Goal: Find specific page/section: Find specific page/section

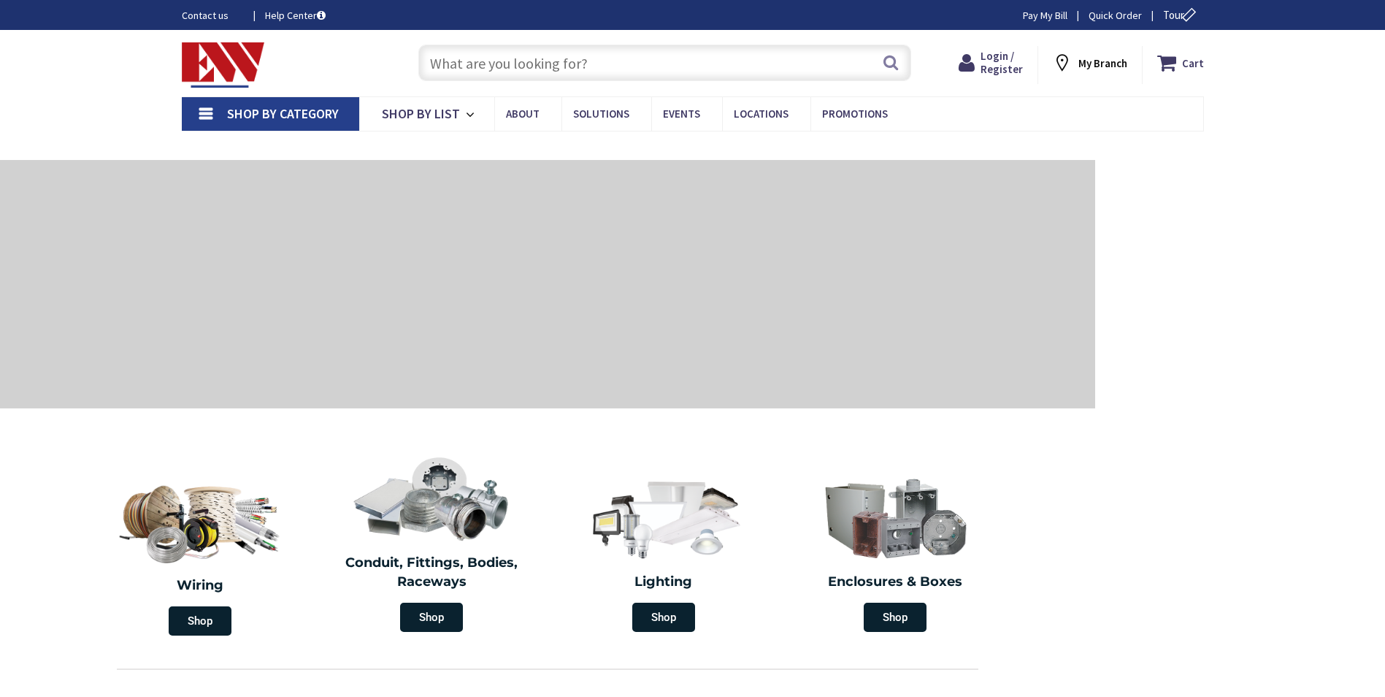
click at [470, 61] on input "text" at bounding box center [664, 63] width 493 height 37
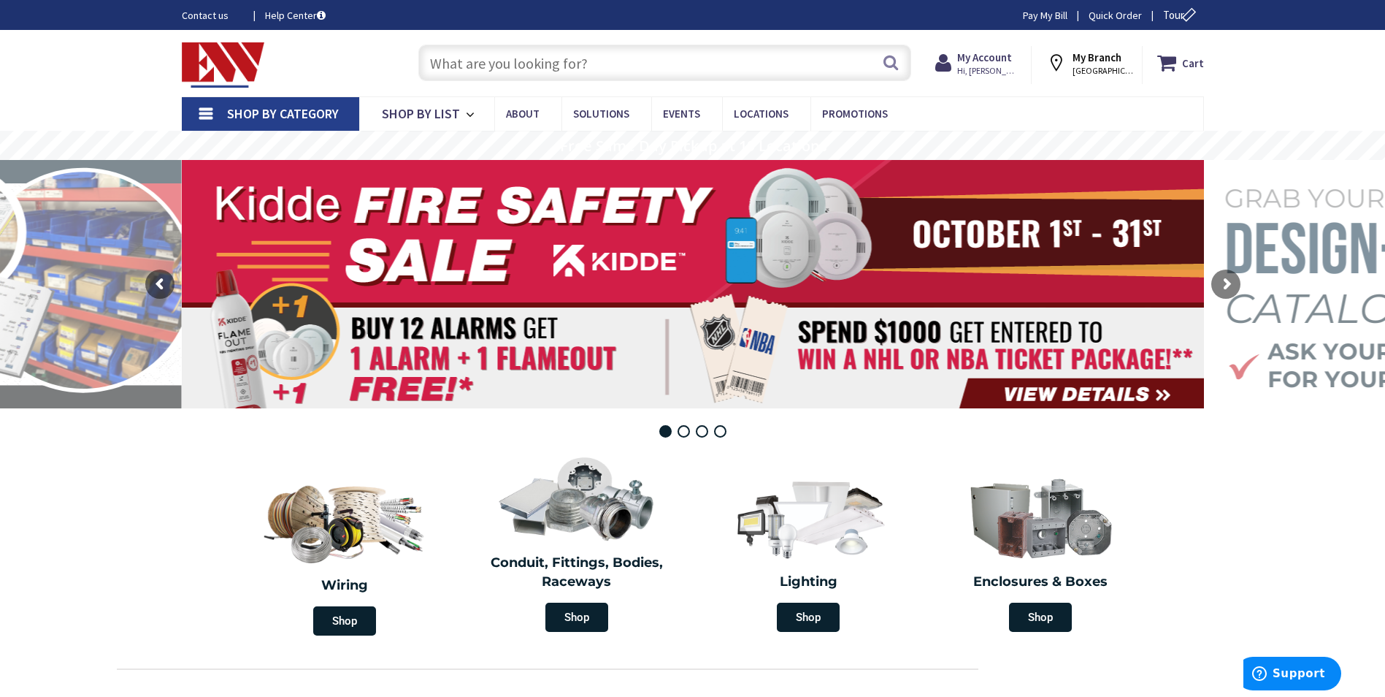
click at [308, 114] on span "Shop By Category" at bounding box center [283, 113] width 112 height 17
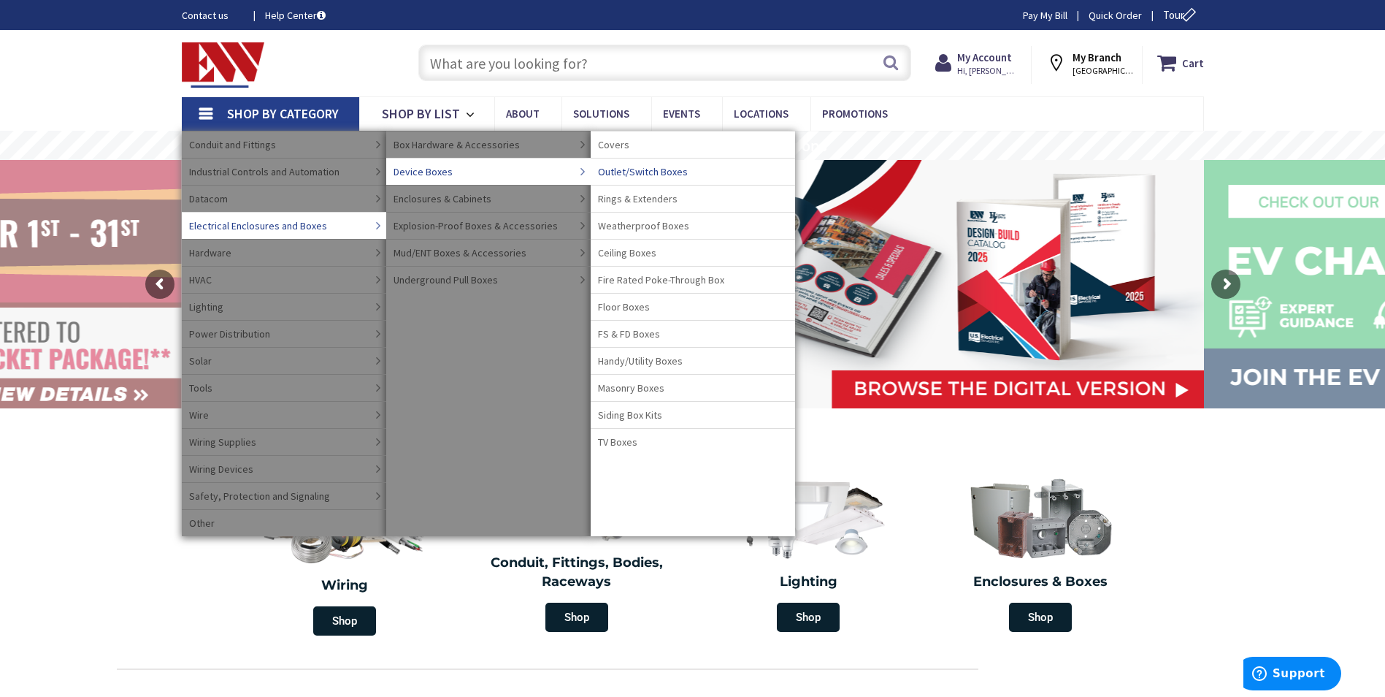
click at [640, 175] on span "Outlet/Switch Boxes" at bounding box center [643, 171] width 90 height 15
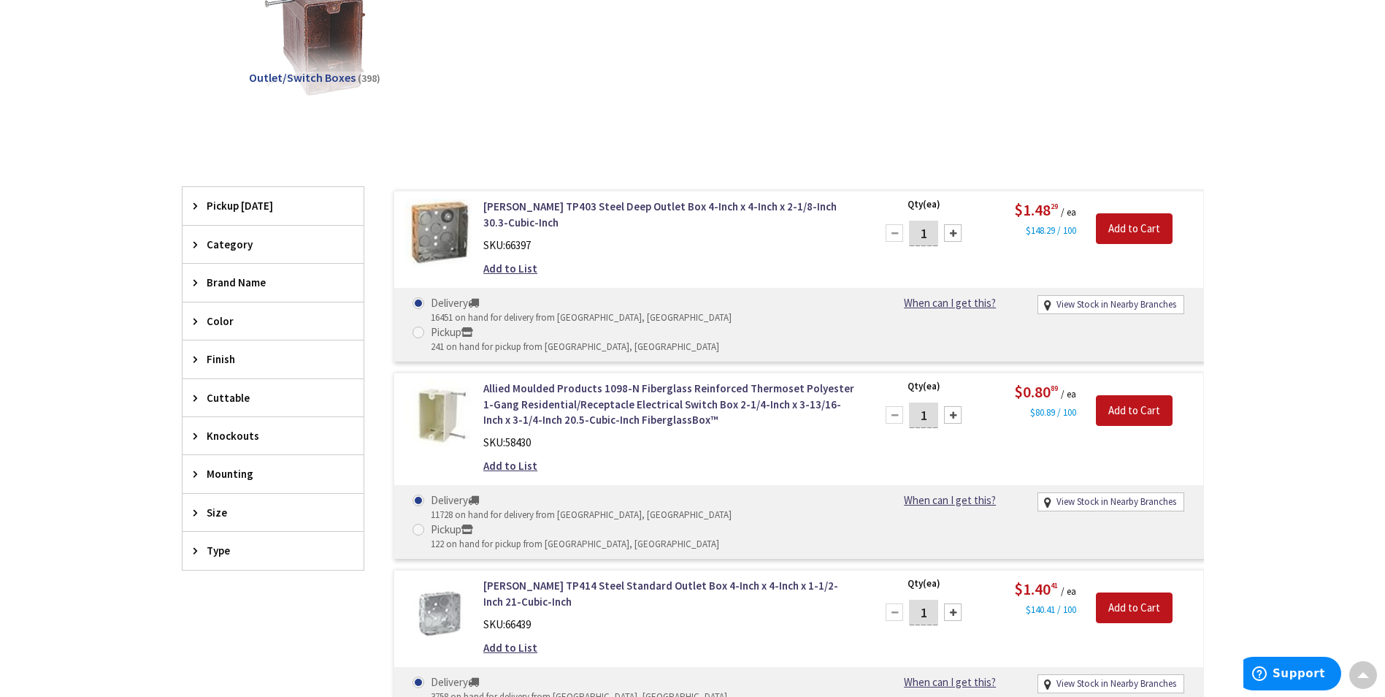
click at [219, 324] on span "Color" at bounding box center [266, 320] width 119 height 15
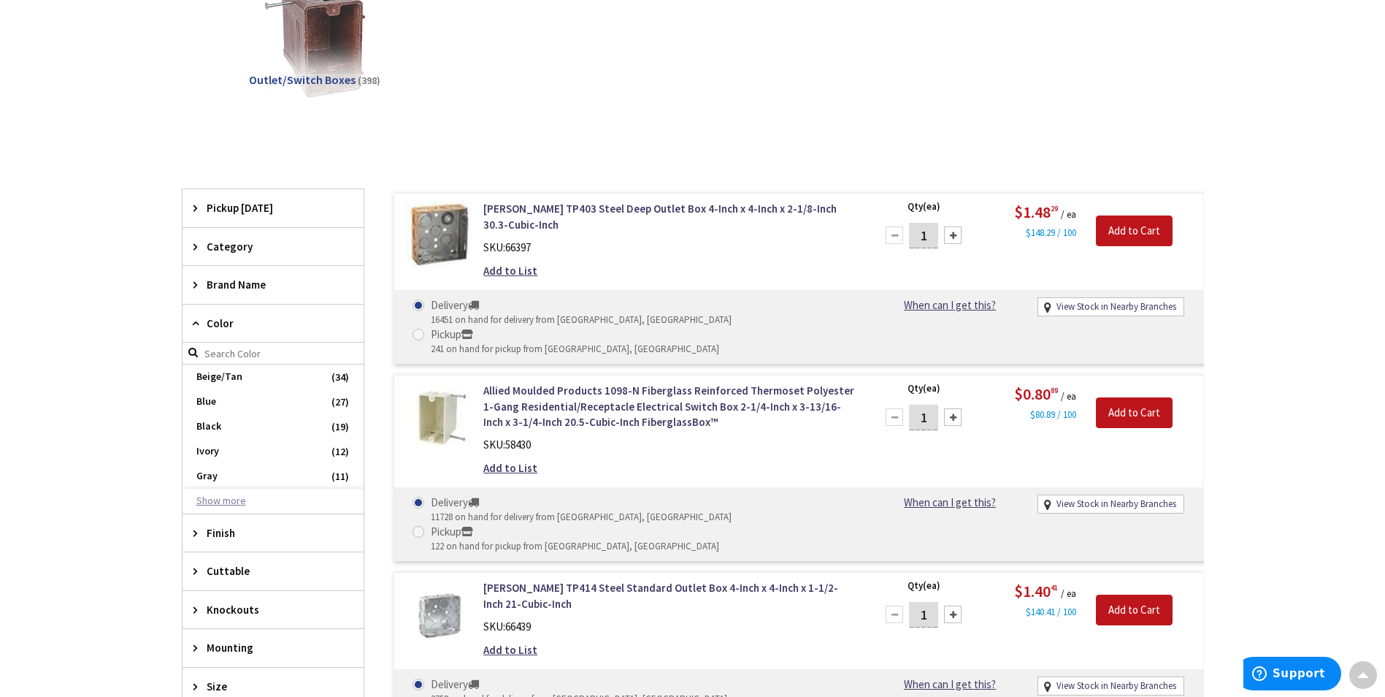
scroll to position [294, 0]
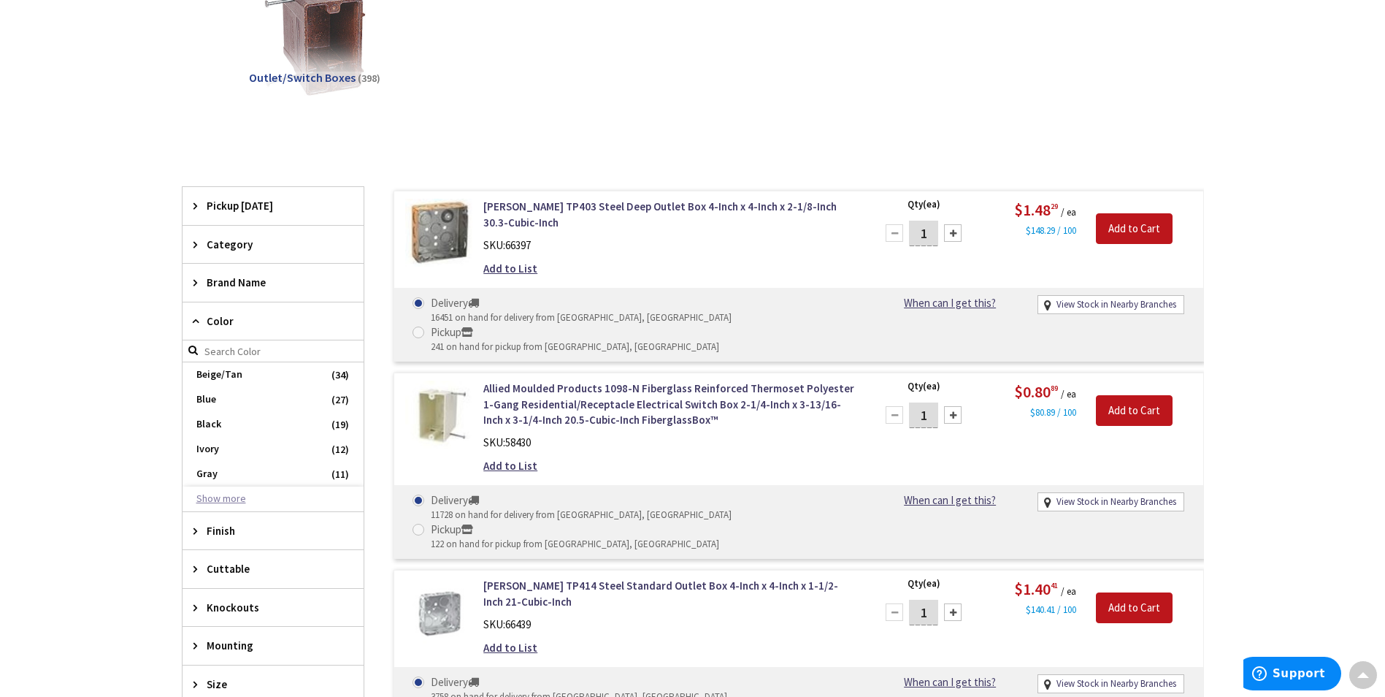
click at [220, 494] on button "Show more" at bounding box center [273, 498] width 181 height 25
click at [232, 522] on span "Red" at bounding box center [273, 523] width 181 height 25
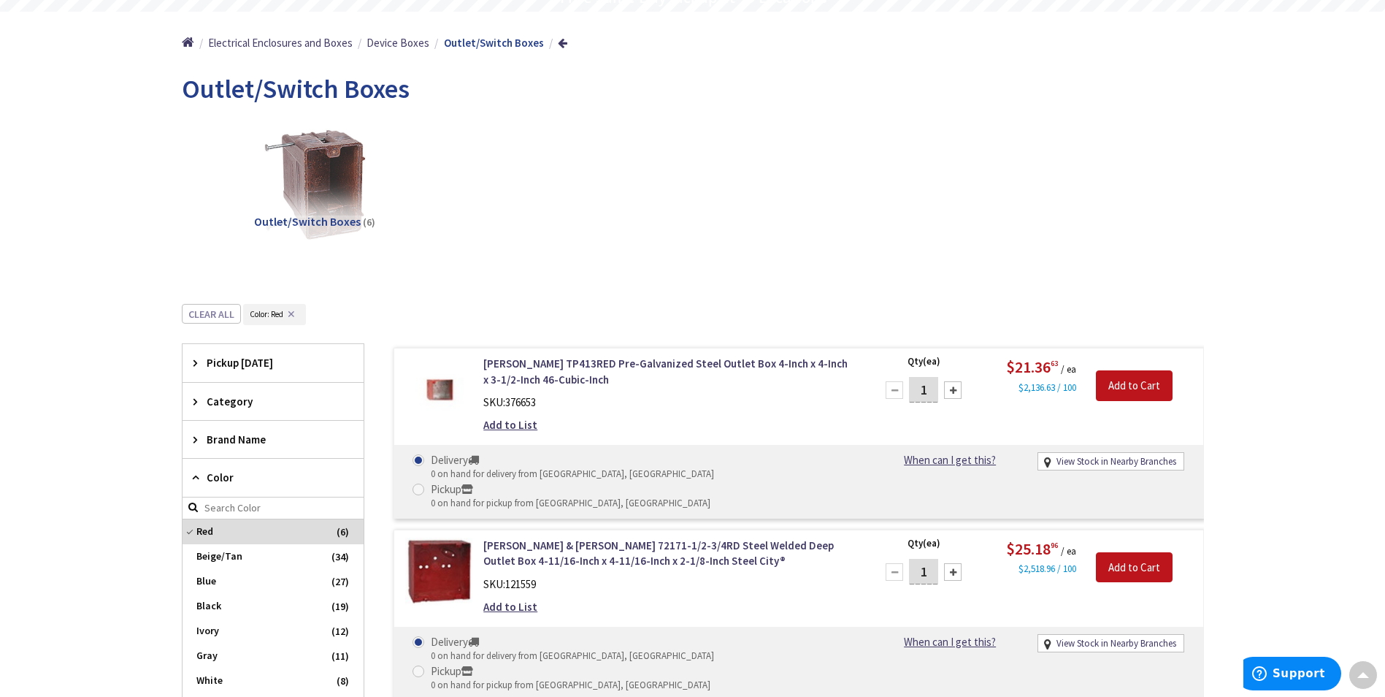
scroll to position [148, 0]
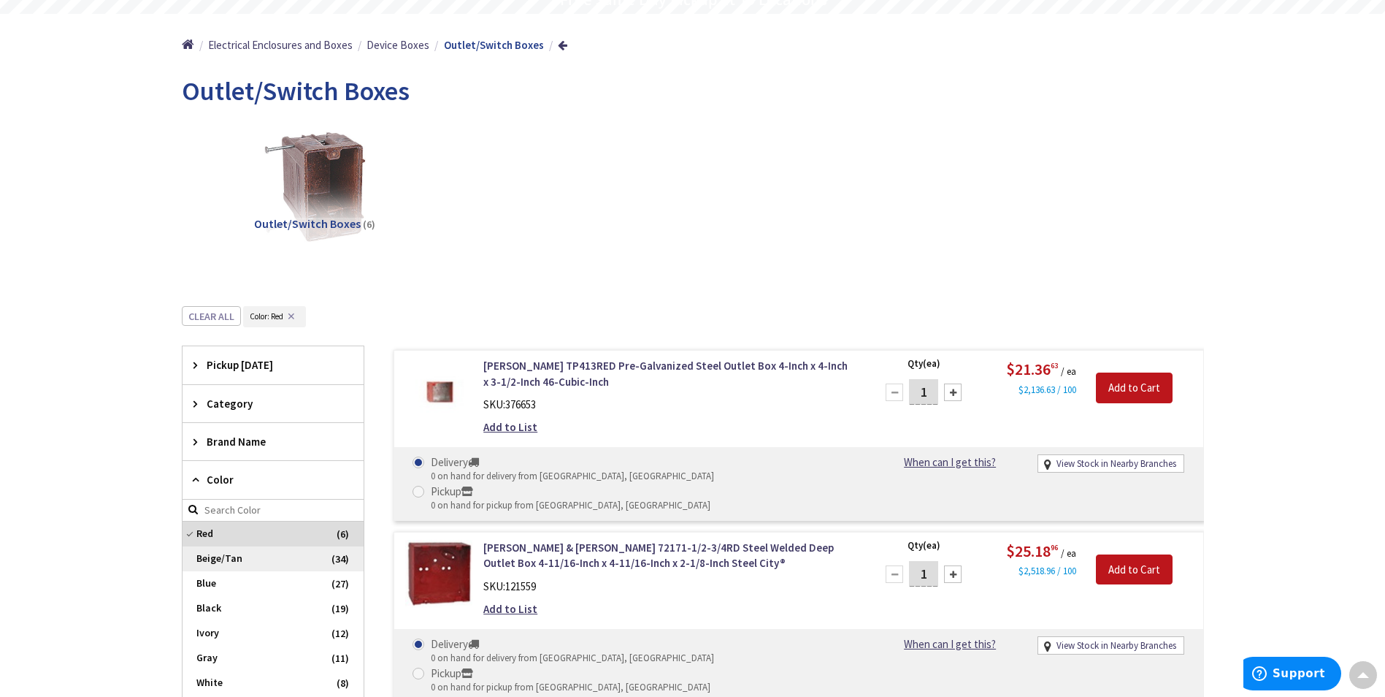
click at [201, 532] on span "Red" at bounding box center [273, 533] width 181 height 25
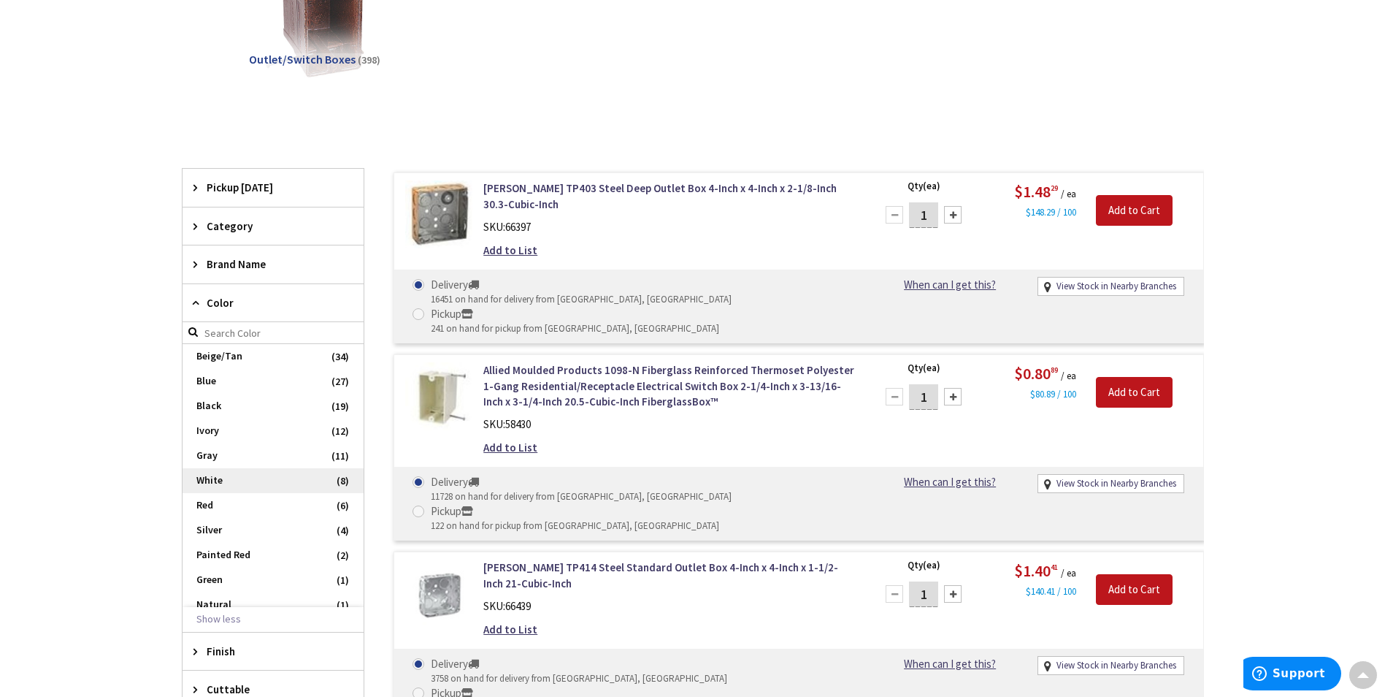
scroll to position [294, 0]
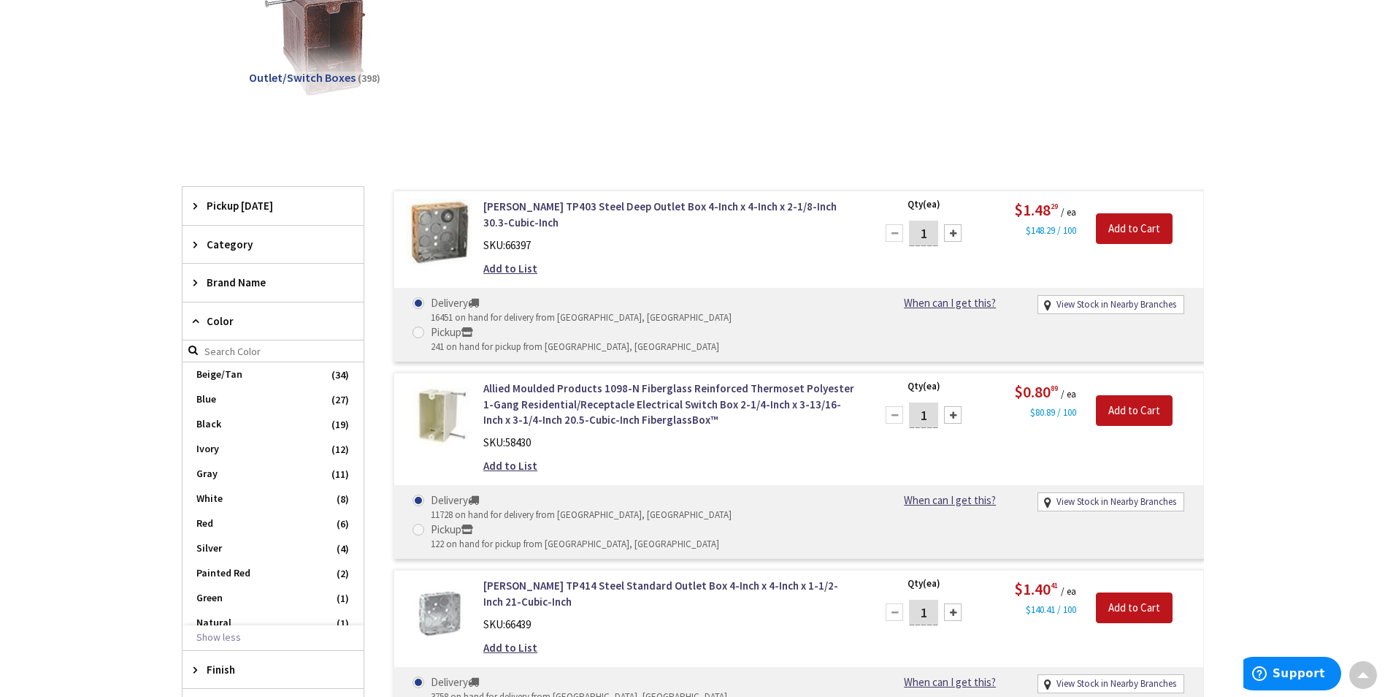
click at [226, 311] on div "Color" at bounding box center [273, 321] width 181 height 38
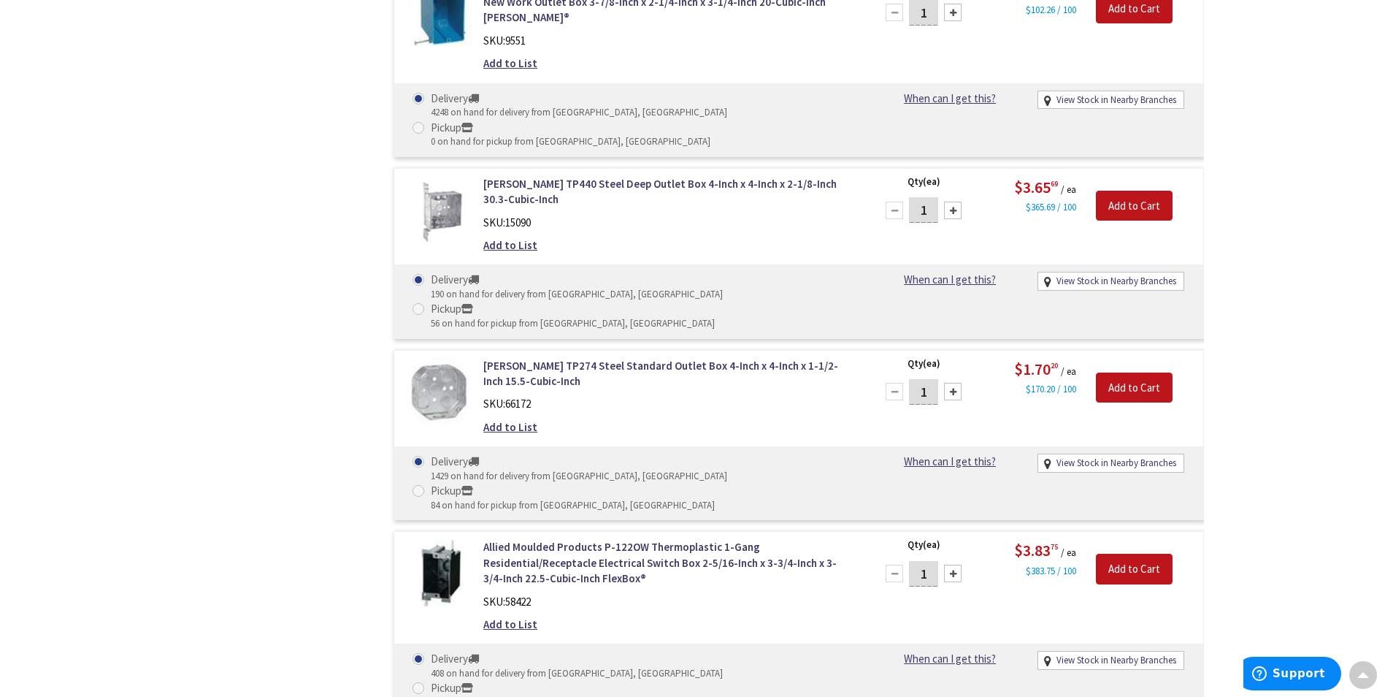
scroll to position [0, 0]
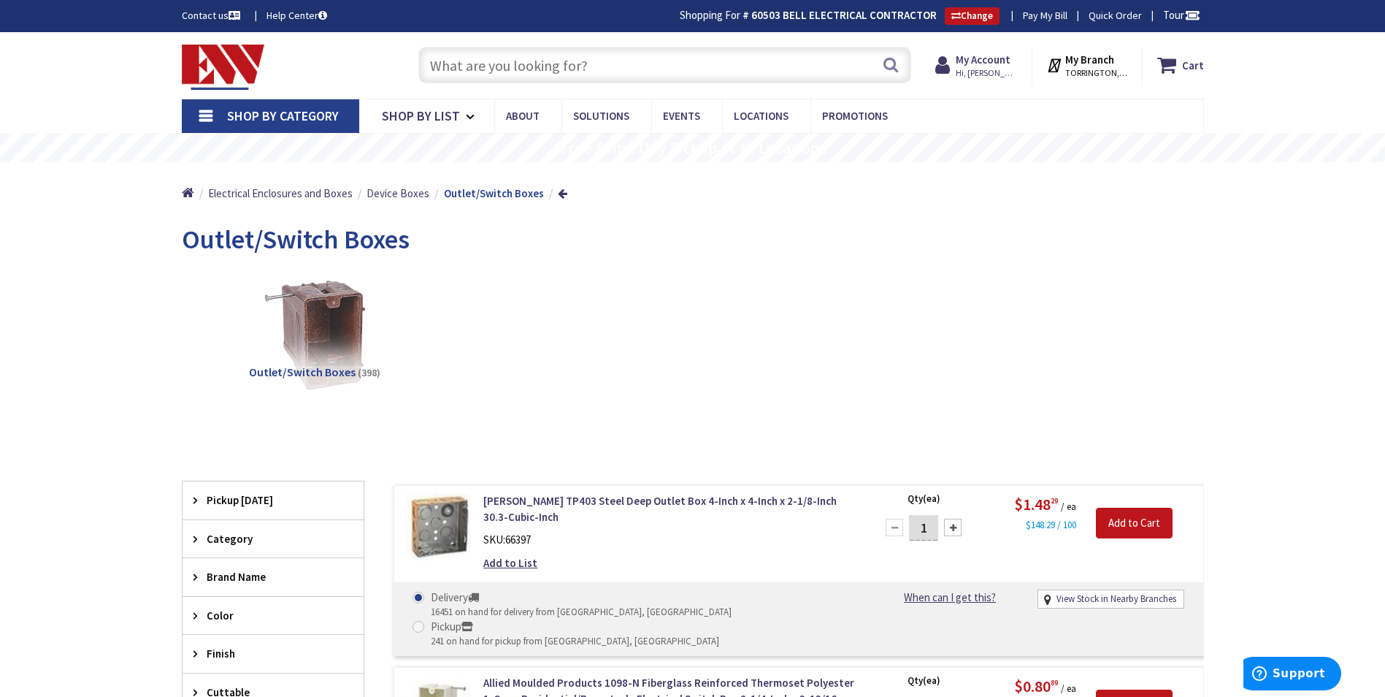
click at [307, 118] on span "Shop By Category" at bounding box center [283, 115] width 112 height 17
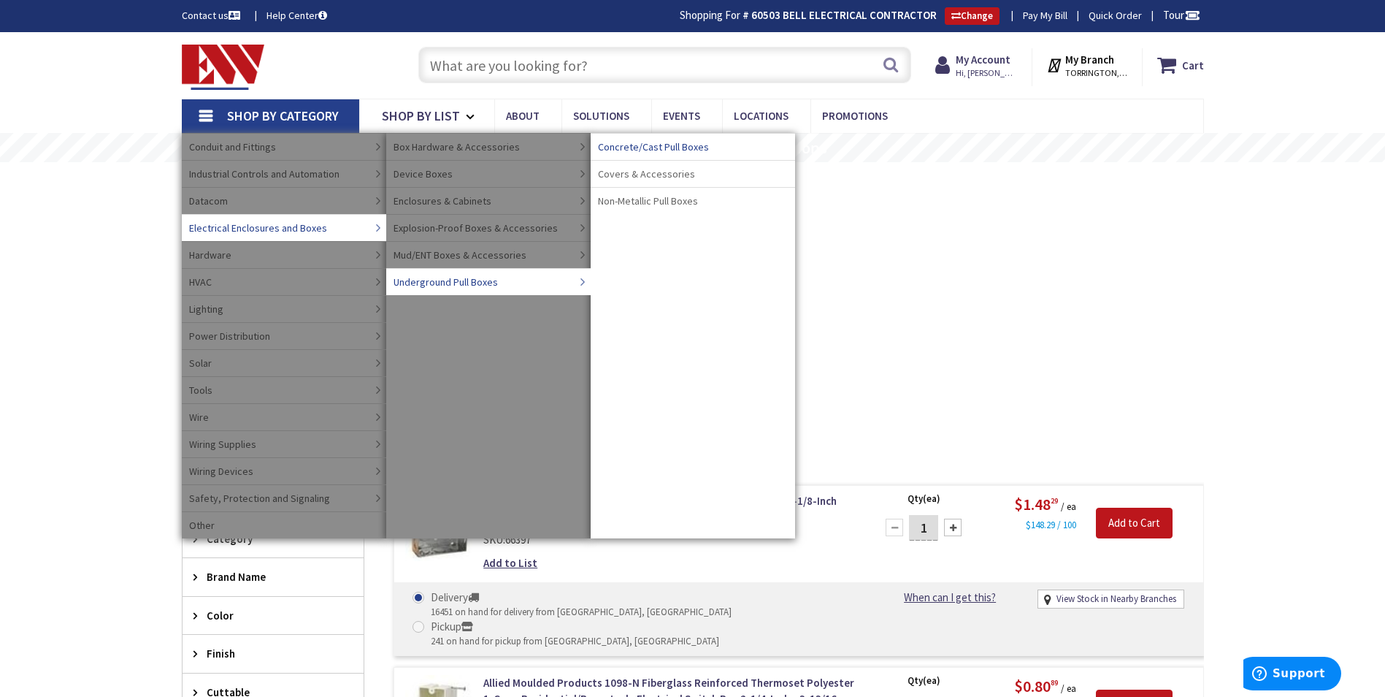
click at [667, 148] on span "Concrete/Cast Pull Boxes" at bounding box center [653, 146] width 111 height 15
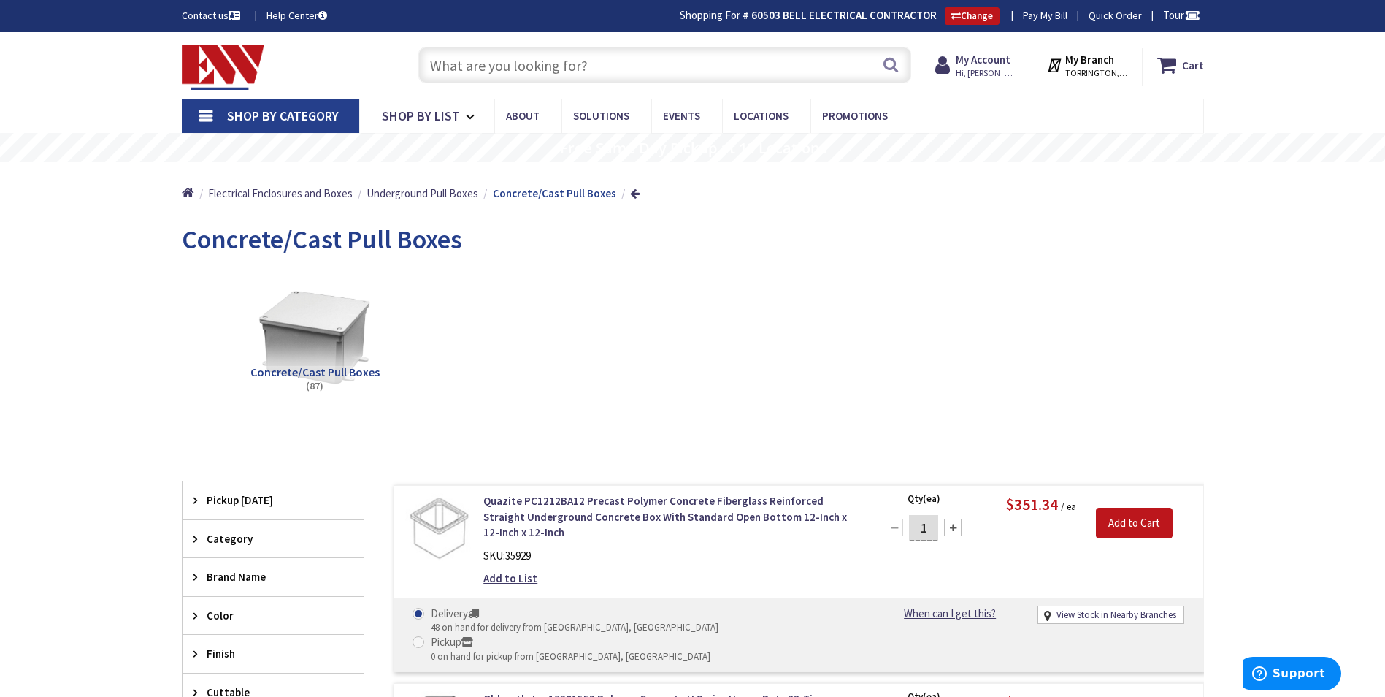
click at [227, 124] on span "Shop By Category" at bounding box center [283, 115] width 112 height 17
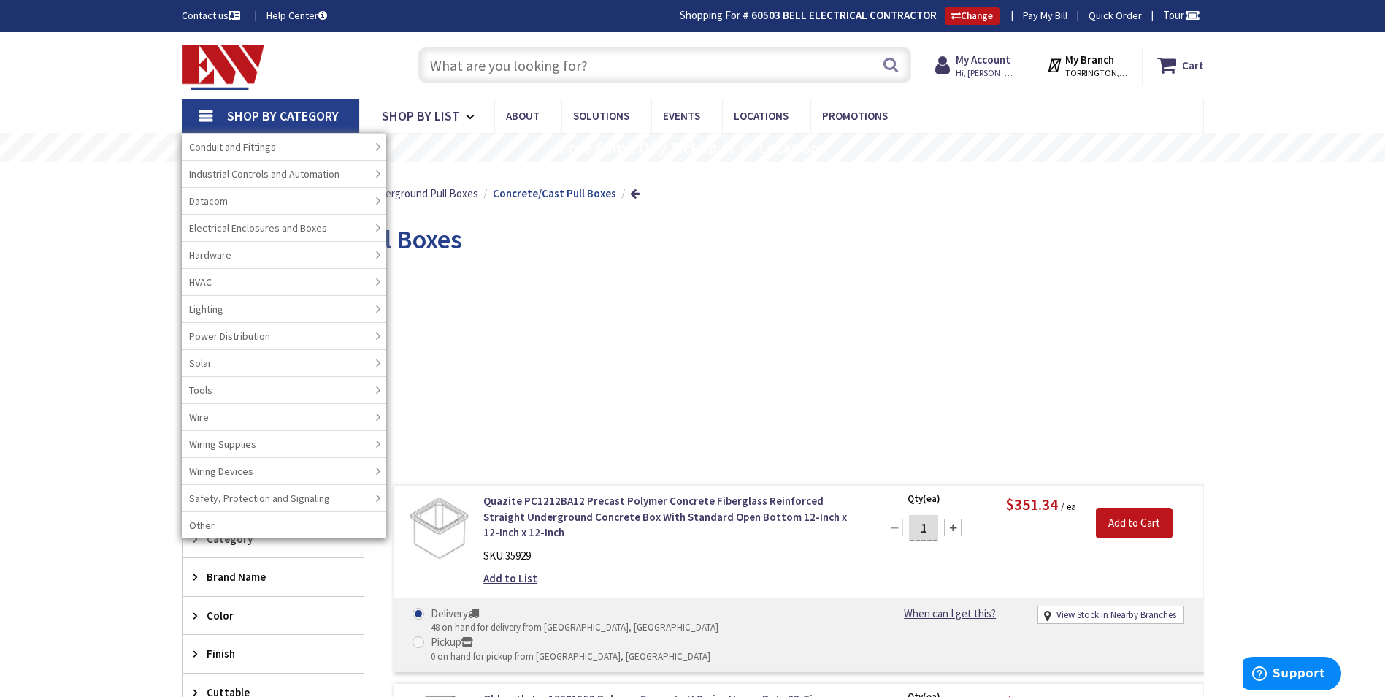
click at [265, 110] on span "Shop By Category" at bounding box center [283, 115] width 112 height 17
